Goal: Task Accomplishment & Management: Manage account settings

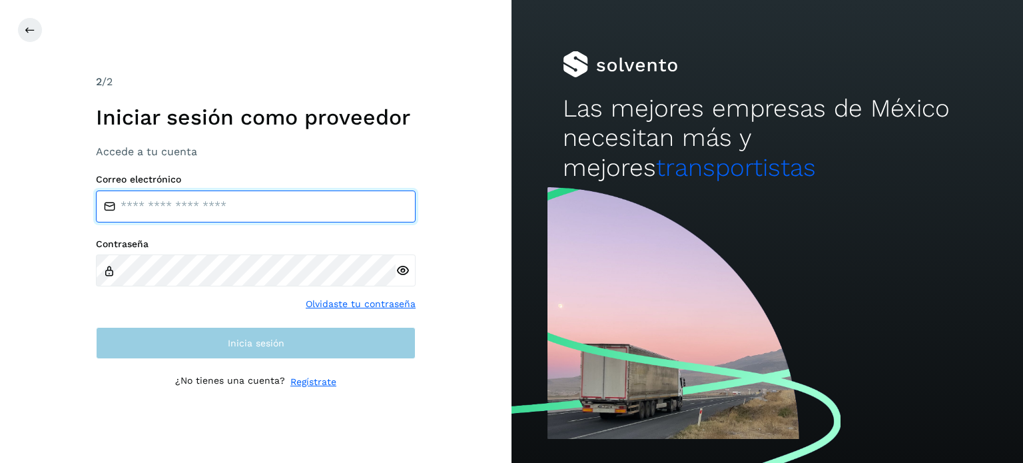
type input "**********"
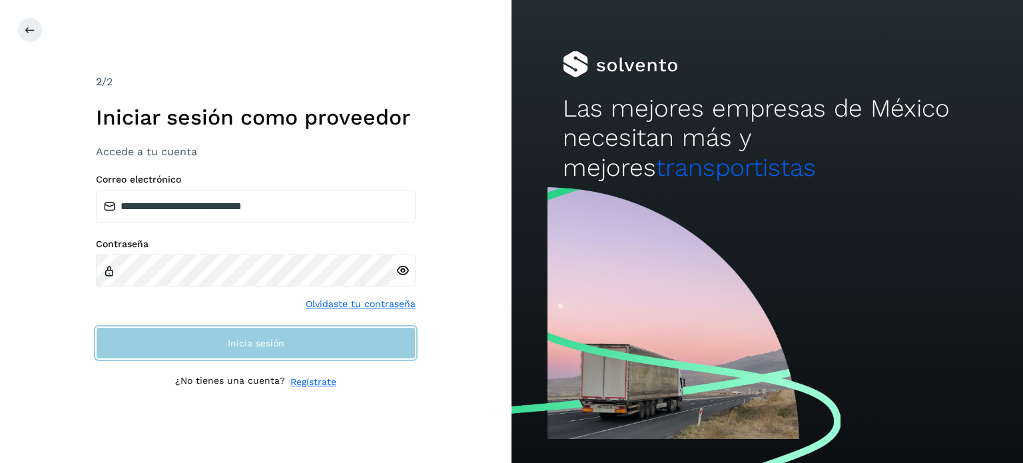
click at [300, 337] on button "Inicia sesión" at bounding box center [256, 343] width 320 height 32
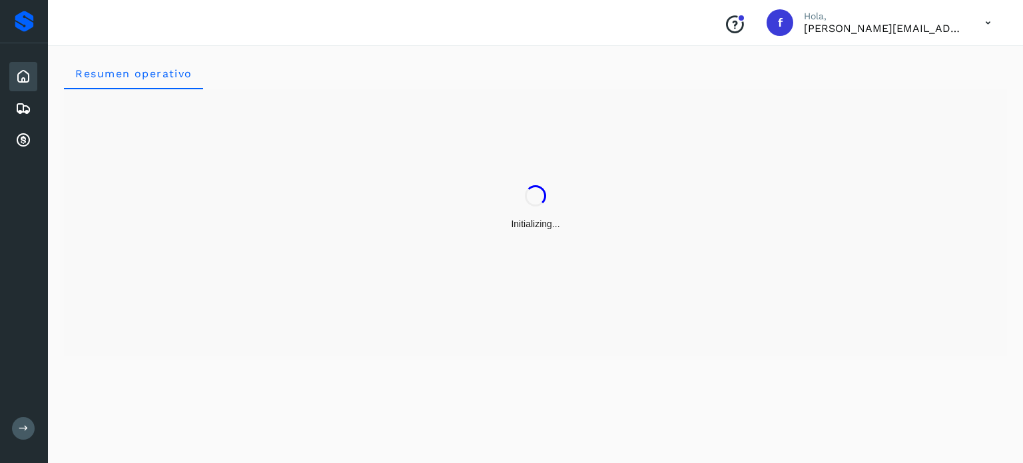
click at [294, 328] on div "Initializing..." at bounding box center [535, 222] width 943 height 266
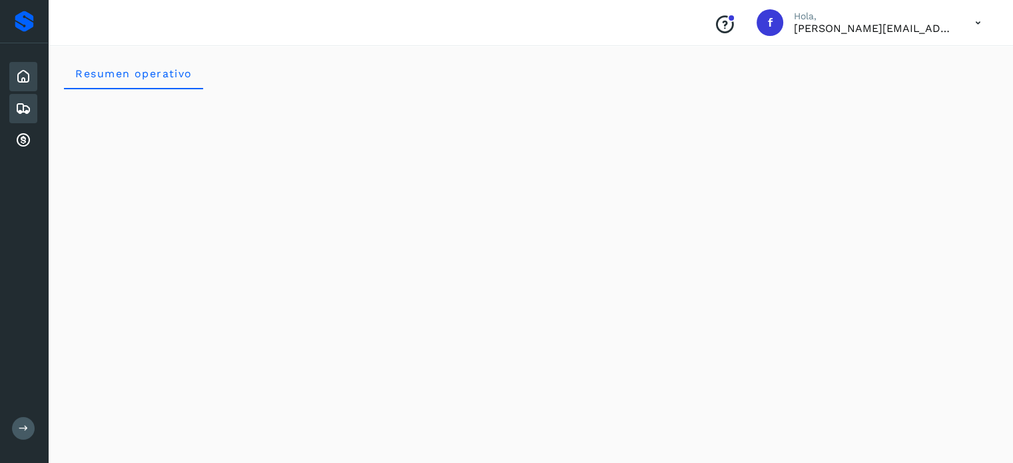
click at [32, 99] on div "Embarques" at bounding box center [23, 108] width 28 height 29
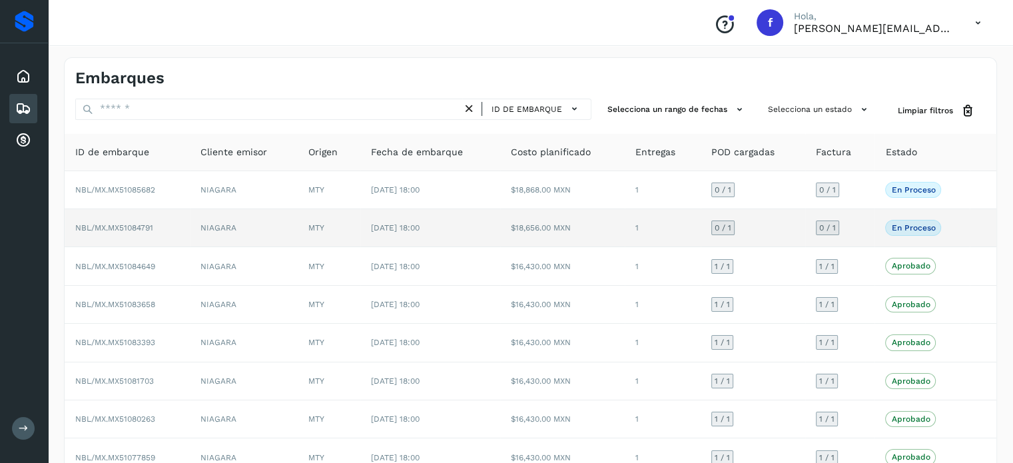
click at [132, 230] on span "NBL/MX.MX51084791" at bounding box center [114, 227] width 78 height 9
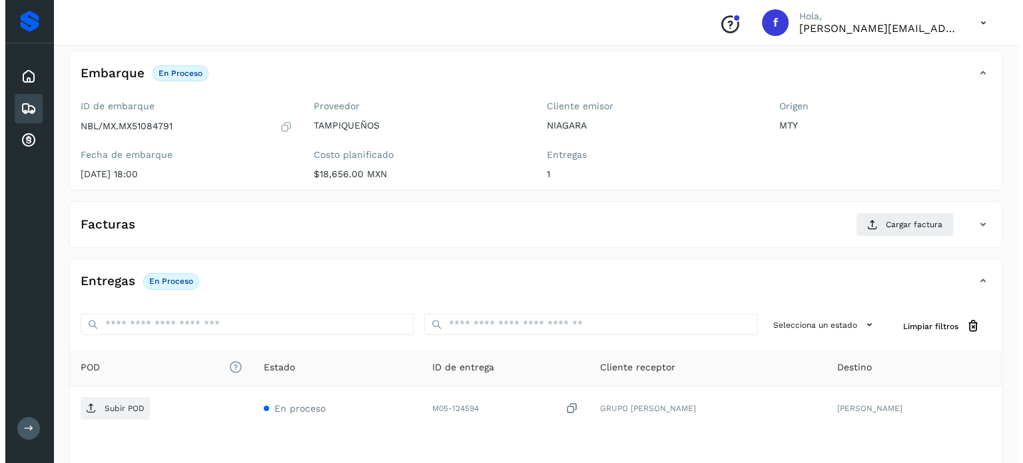
scroll to position [169, 0]
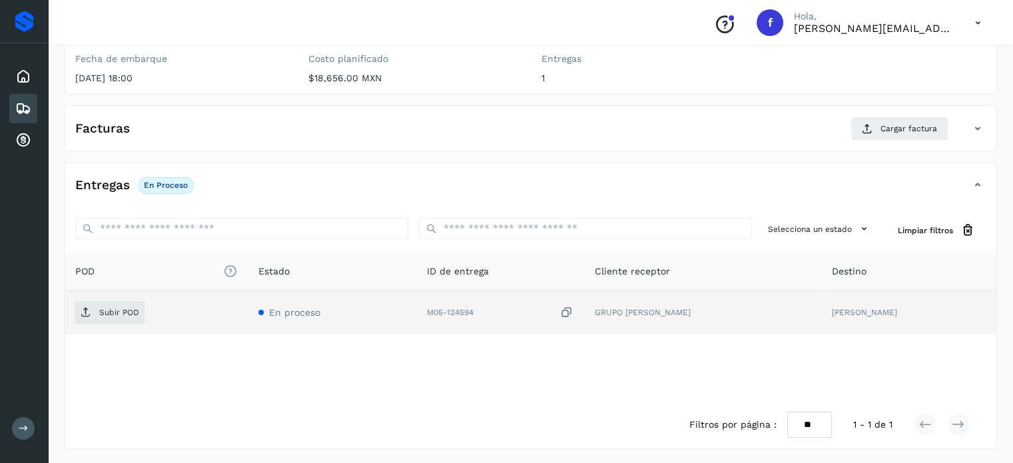
click at [147, 308] on div "Subir POD" at bounding box center [156, 312] width 162 height 23
click at [141, 311] on span "Subir POD" at bounding box center [109, 312] width 69 height 21
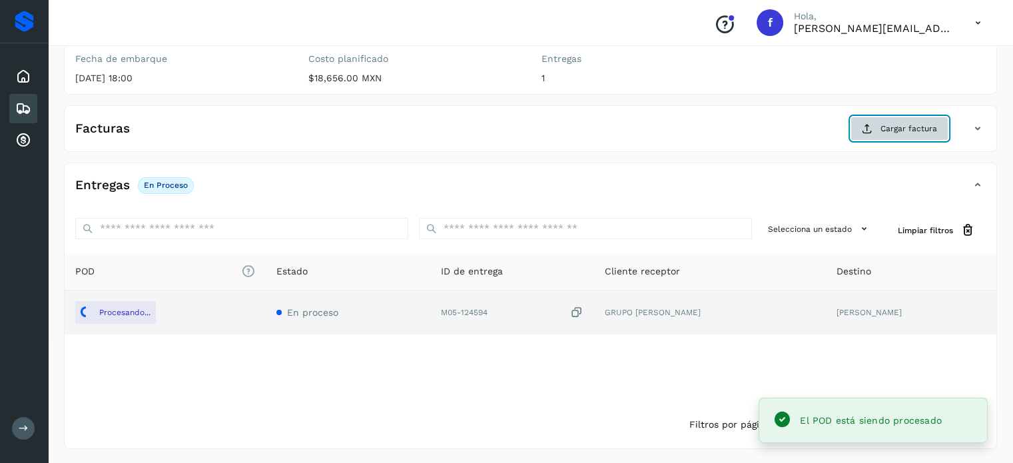
click at [899, 127] on span "Cargar factura" at bounding box center [909, 129] width 57 height 12
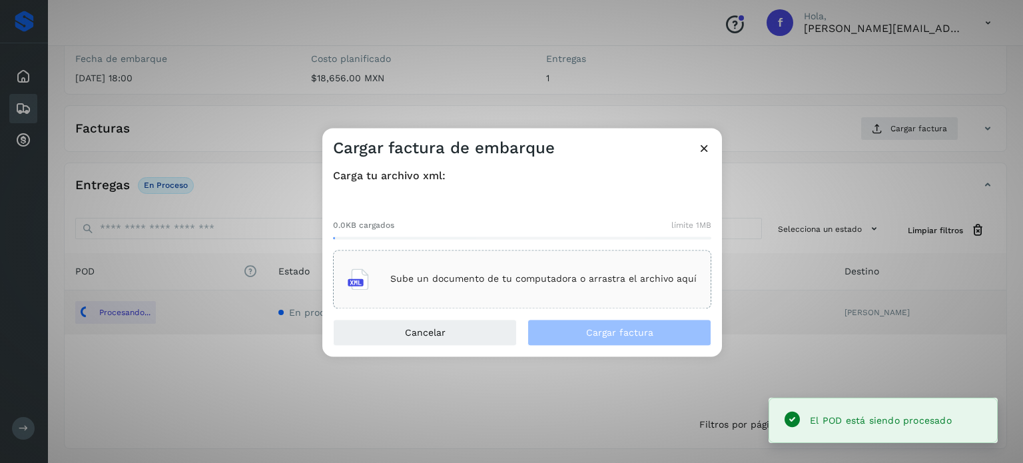
click at [654, 255] on div "Sube un documento de tu computadora o arrastra el archivo aquí" at bounding box center [522, 279] width 378 height 59
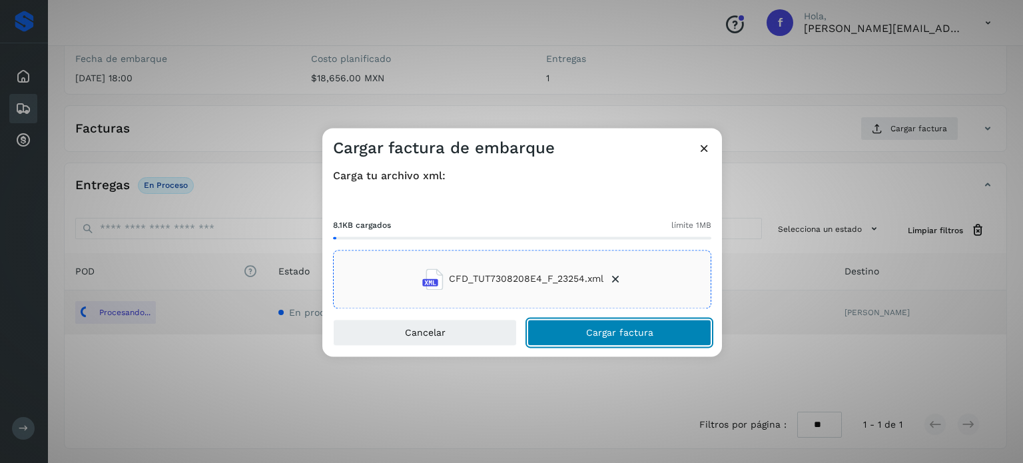
click at [592, 328] on span "Cargar factura" at bounding box center [619, 332] width 67 height 9
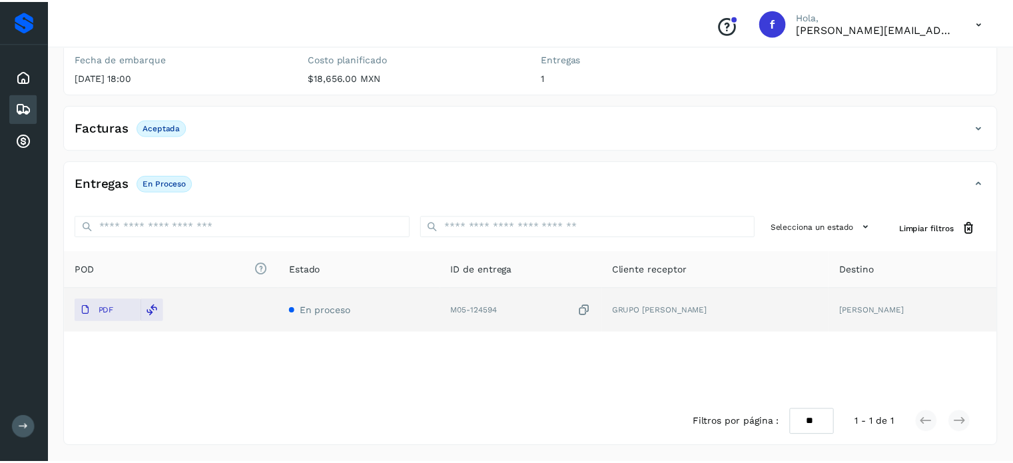
scroll to position [168, 0]
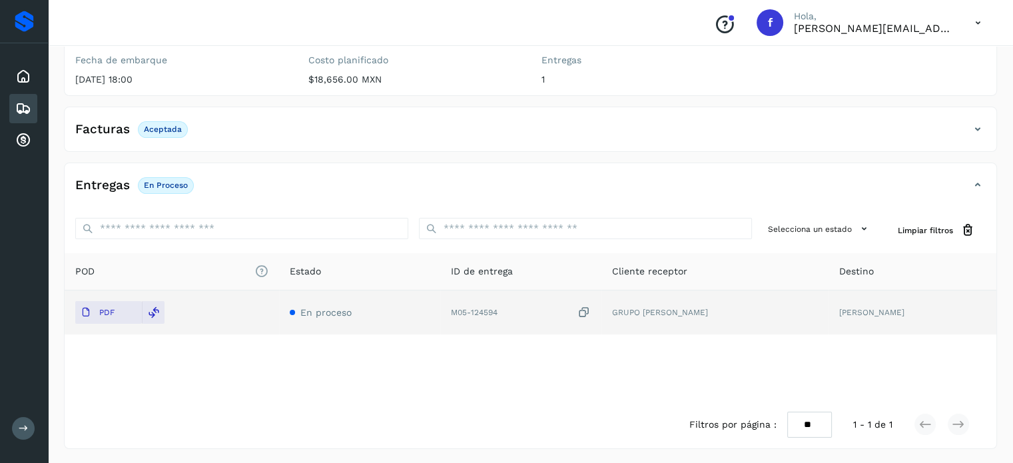
click at [13, 107] on div "Embarques" at bounding box center [23, 108] width 28 height 29
